Goal: Task Accomplishment & Management: Manage account settings

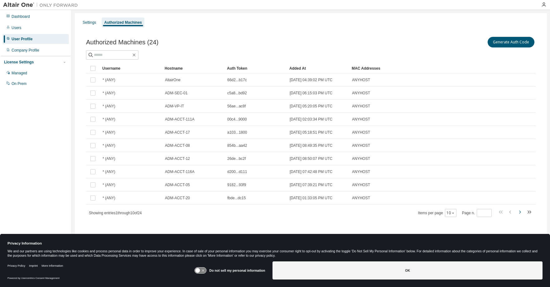
click at [519, 212] on icon "button" at bounding box center [519, 211] width 7 height 7
type input "*"
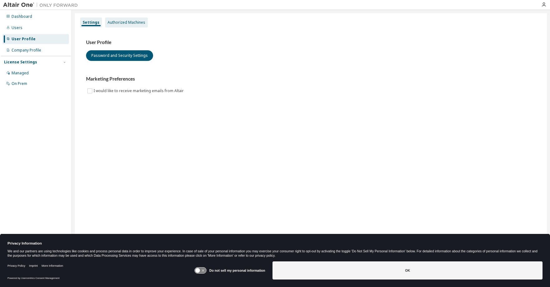
click at [123, 22] on div "Authorized Machines" at bounding box center [127, 22] width 38 height 5
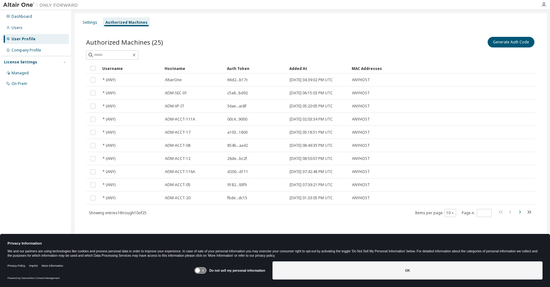
click at [520, 212] on icon "button" at bounding box center [519, 211] width 7 height 7
click at [521, 211] on icon "button" at bounding box center [519, 211] width 7 height 7
type input "*"
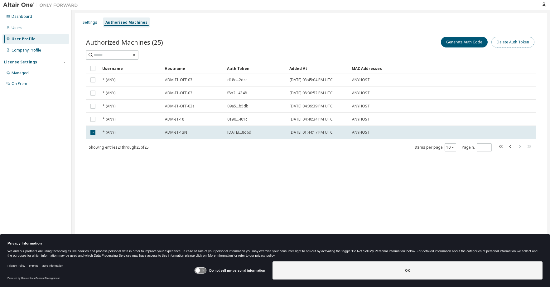
click at [512, 44] on button "Delete Auth Token" at bounding box center [512, 42] width 43 height 11
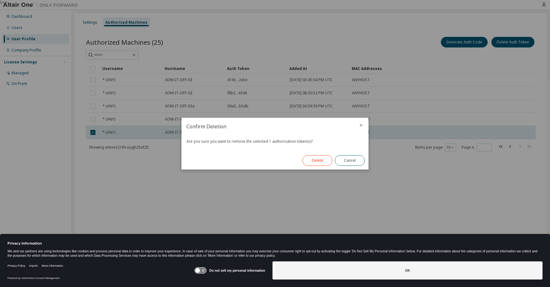
click at [317, 160] on button "Delete" at bounding box center [317, 160] width 30 height 11
